Goal: Navigation & Orientation: Find specific page/section

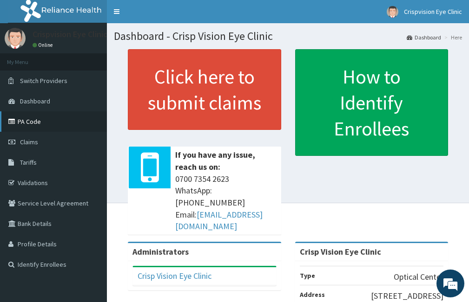
click at [52, 122] on link "PA Code" at bounding box center [53, 121] width 107 height 20
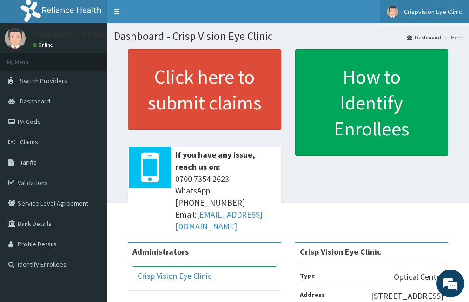
click at [393, 14] on img at bounding box center [392, 12] width 12 height 12
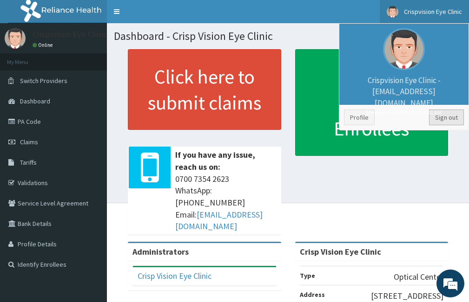
click at [441, 118] on link "Sign out" at bounding box center [446, 118] width 35 height 16
